Goal: Task Accomplishment & Management: Use online tool/utility

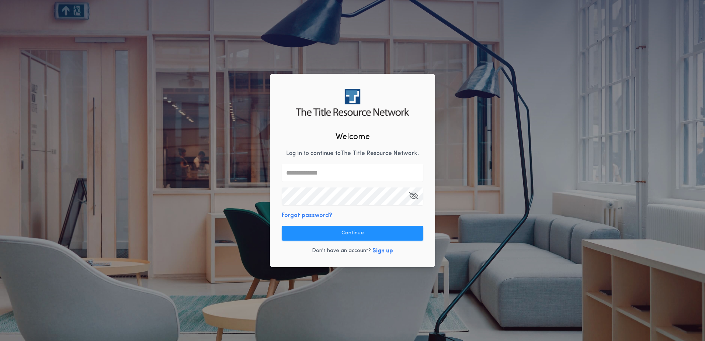
type input "**********"
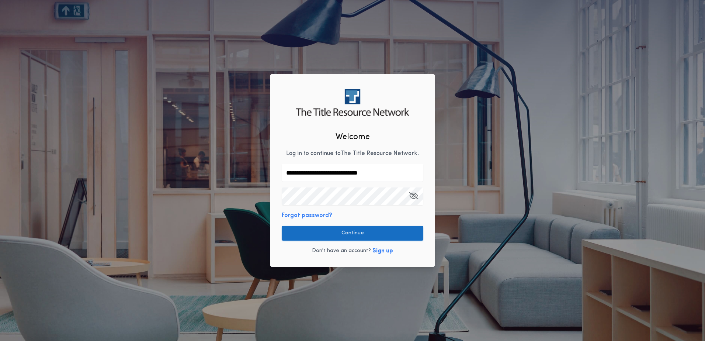
click at [350, 232] on button "Continue" at bounding box center [353, 233] width 142 height 15
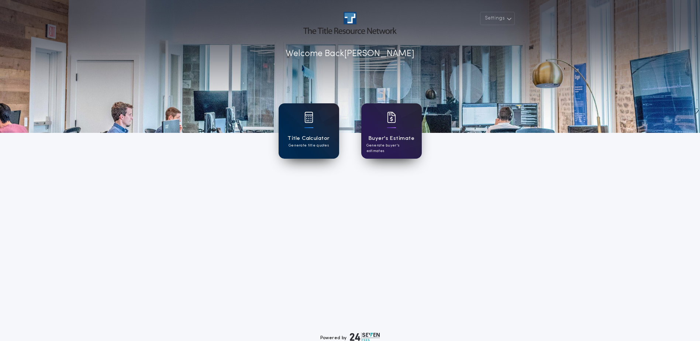
click at [299, 130] on div "Title Calculator Generate title quotes" at bounding box center [308, 130] width 60 height 55
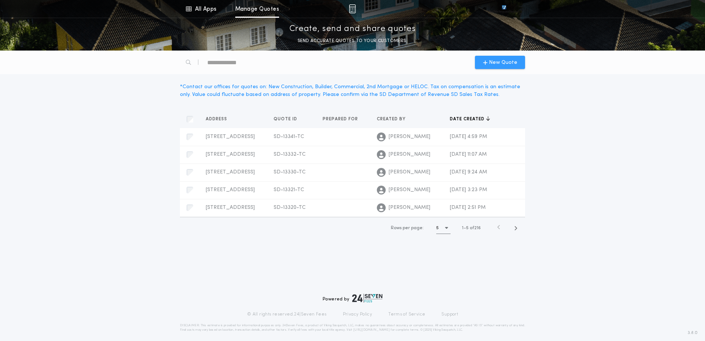
click at [493, 65] on span "New Quote" at bounding box center [503, 63] width 28 height 8
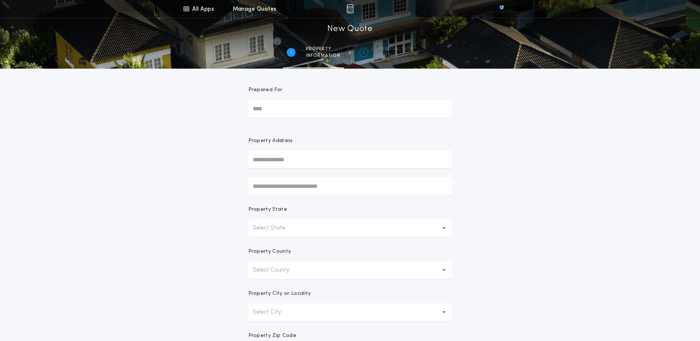
click at [300, 162] on input "text" at bounding box center [350, 159] width 204 height 18
paste input "**********"
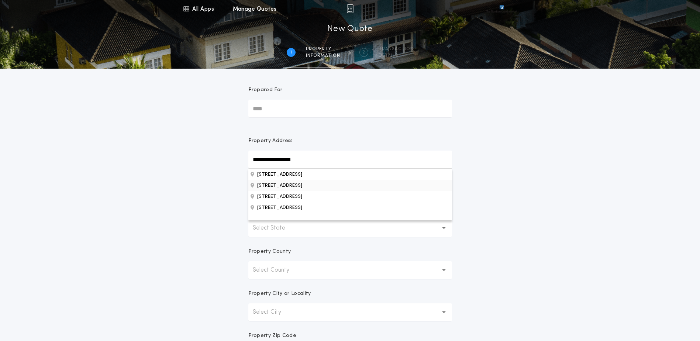
type input "**********"
click at [343, 186] on button "[STREET_ADDRESS]" at bounding box center [350, 185] width 204 height 11
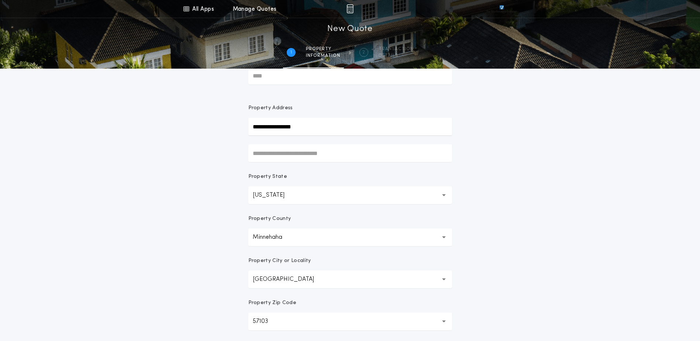
scroll to position [140, 0]
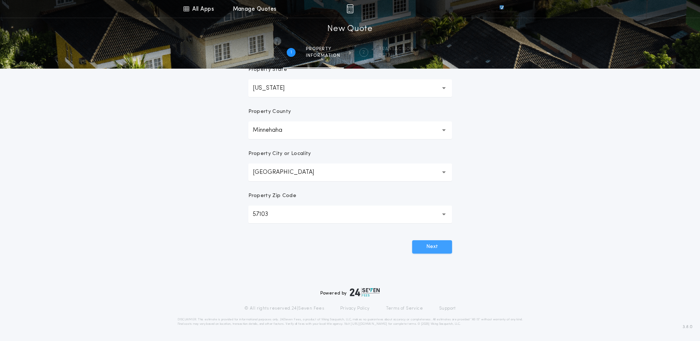
click at [427, 250] on button "Next" at bounding box center [432, 246] width 40 height 13
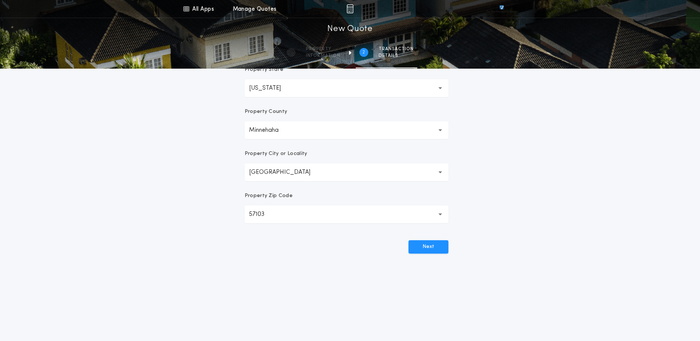
scroll to position [0, 0]
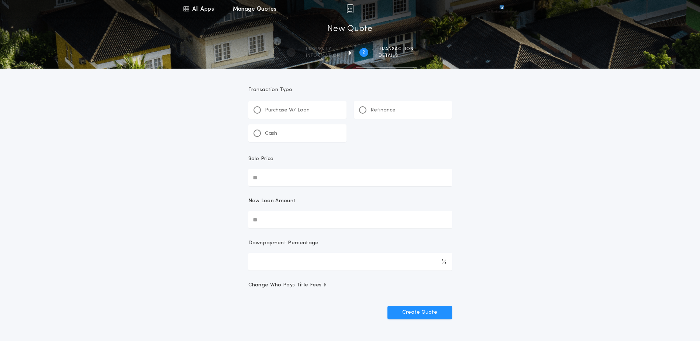
click at [392, 116] on div "Refinance" at bounding box center [403, 110] width 98 height 18
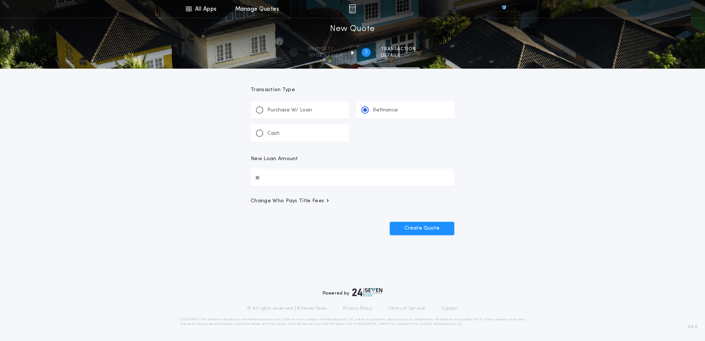
click at [302, 177] on input "New Loan Amount" at bounding box center [353, 178] width 204 height 18
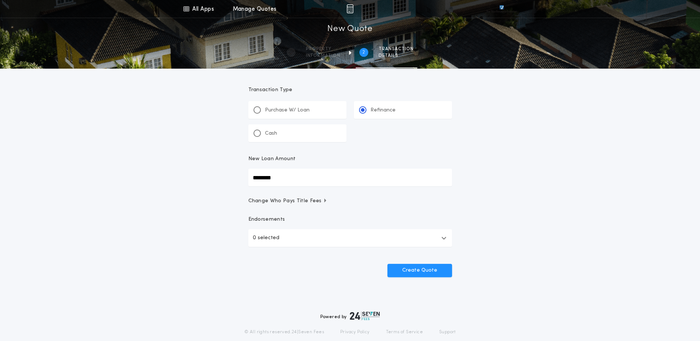
type input "********"
click at [292, 200] on span "Change Who Pays Title Fees" at bounding box center [287, 200] width 79 height 7
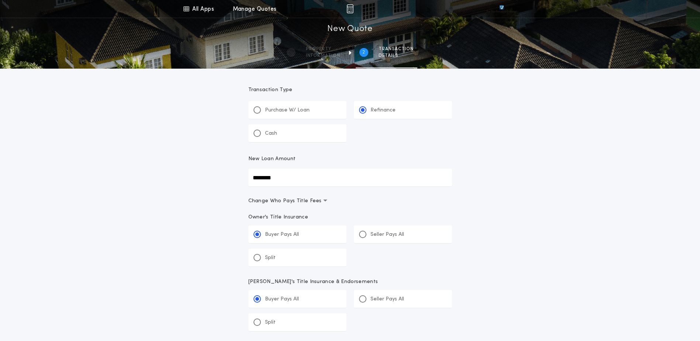
click at [207, 259] on div "All Apps Title Calculator Buyer's Estimate Menu All Apps Manage Quotes 2 /2 New…" at bounding box center [350, 281] width 700 height 563
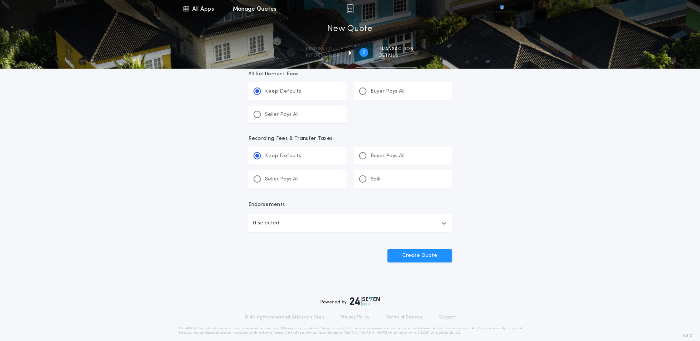
scroll to position [281, 0]
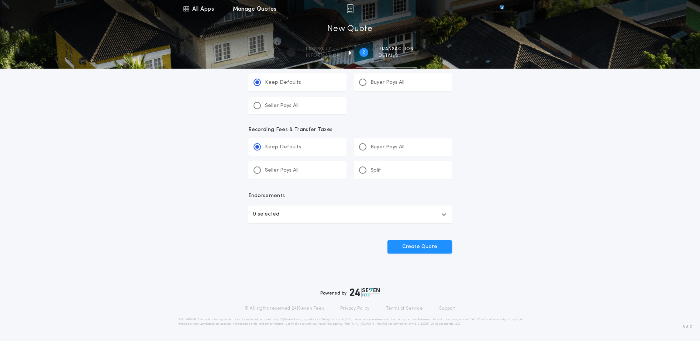
click at [302, 217] on button "0 selected" at bounding box center [350, 214] width 204 height 18
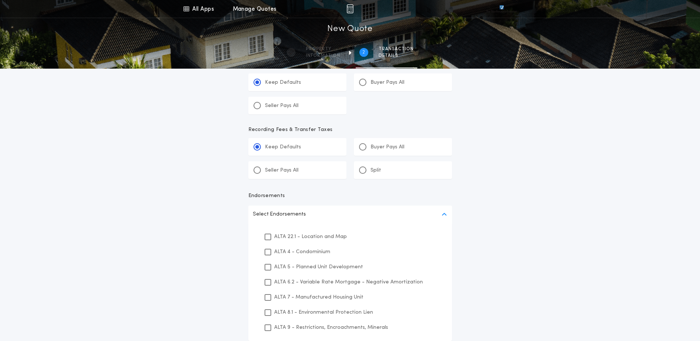
click at [297, 241] on div "ALTA 22.1 - Location and Map" at bounding box center [350, 236] width 186 height 15
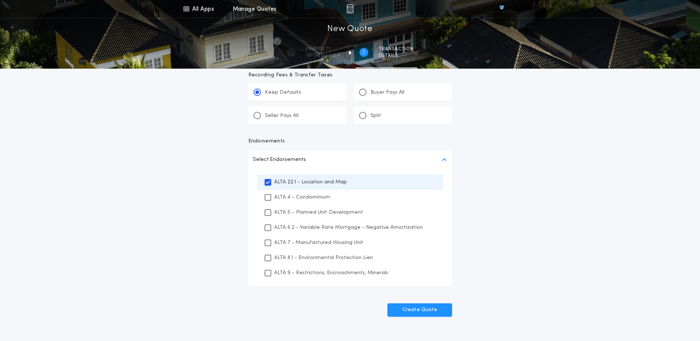
scroll to position [399, 0]
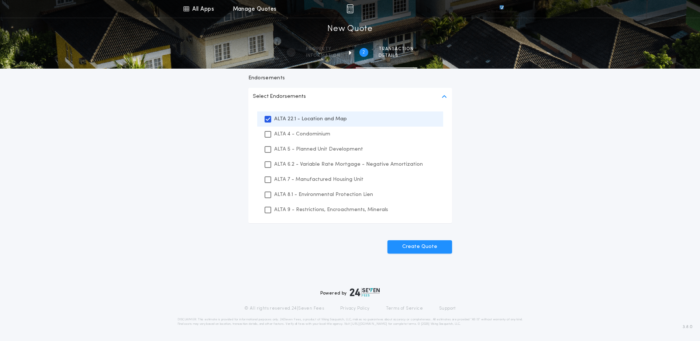
drag, startPoint x: 296, startPoint y: 195, endPoint x: 305, endPoint y: 211, distance: 18.0
click at [297, 198] on div "ALTA 8.1 - Environmental Protection Lien" at bounding box center [350, 194] width 186 height 15
click at [305, 211] on p "ALTA 9 - Restrictions, Encroachments, Minerals" at bounding box center [331, 210] width 114 height 8
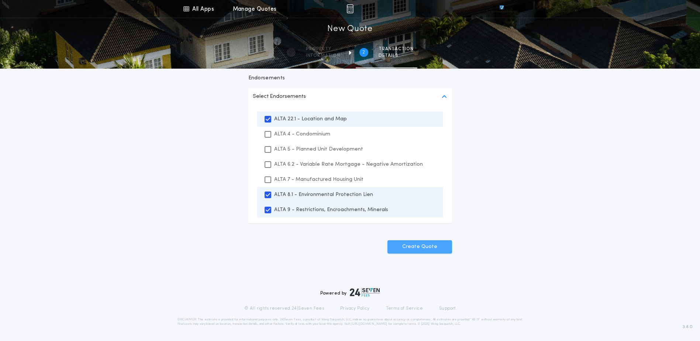
click at [446, 243] on button "Create Quote" at bounding box center [419, 246] width 65 height 13
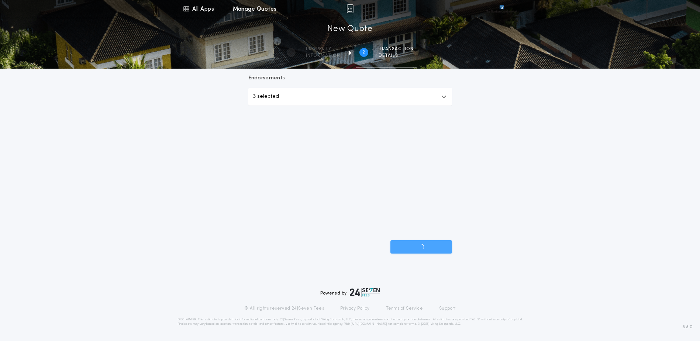
scroll to position [281, 0]
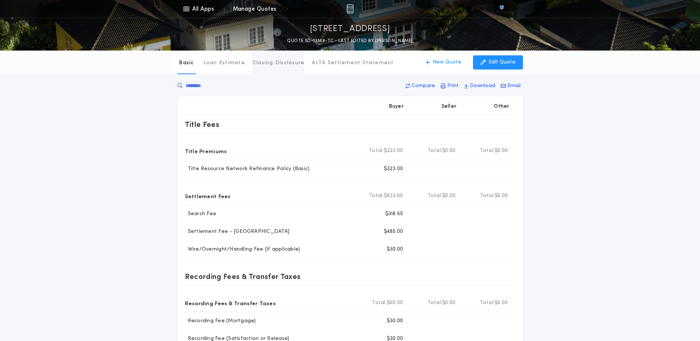
click at [261, 70] on button "Closing Disclosure" at bounding box center [278, 63] width 52 height 24
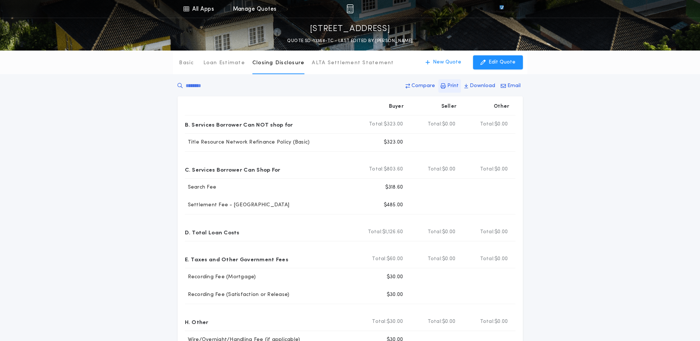
click at [453, 85] on p "Print" at bounding box center [452, 85] width 11 height 7
